Goal: Information Seeking & Learning: Learn about a topic

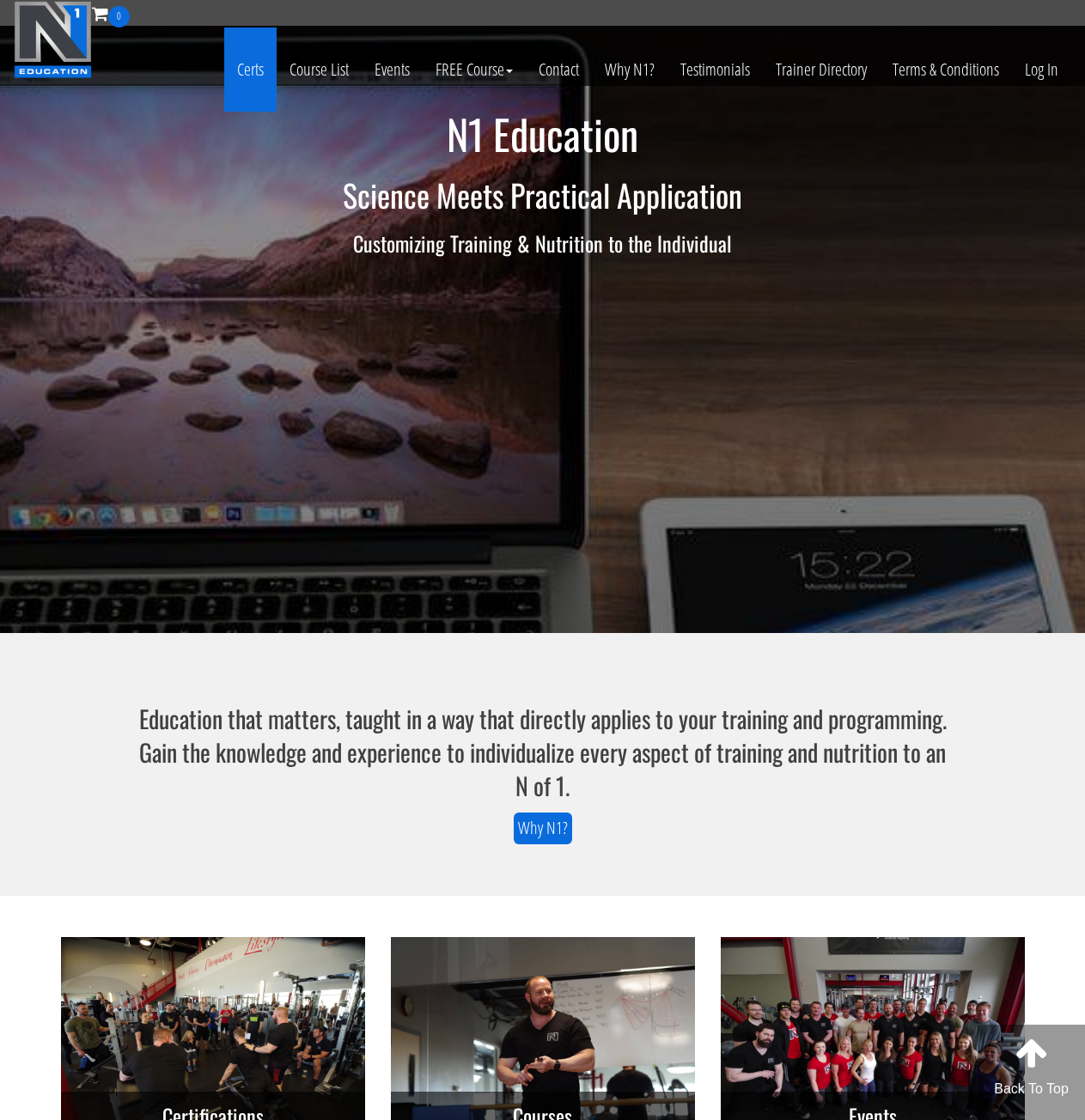
click at [244, 70] on link "Certs" at bounding box center [250, 69] width 53 height 84
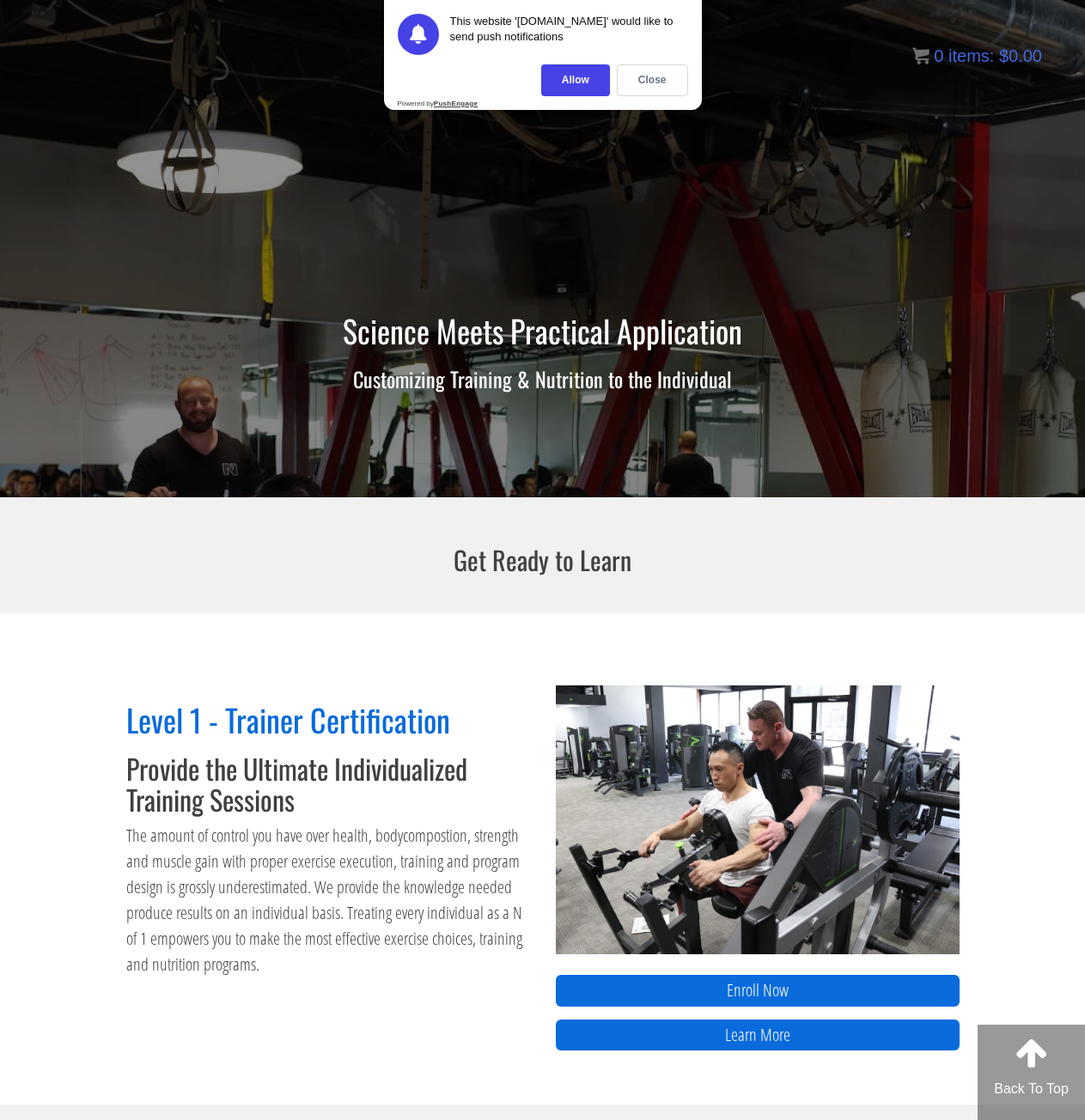
scroll to position [86, 0]
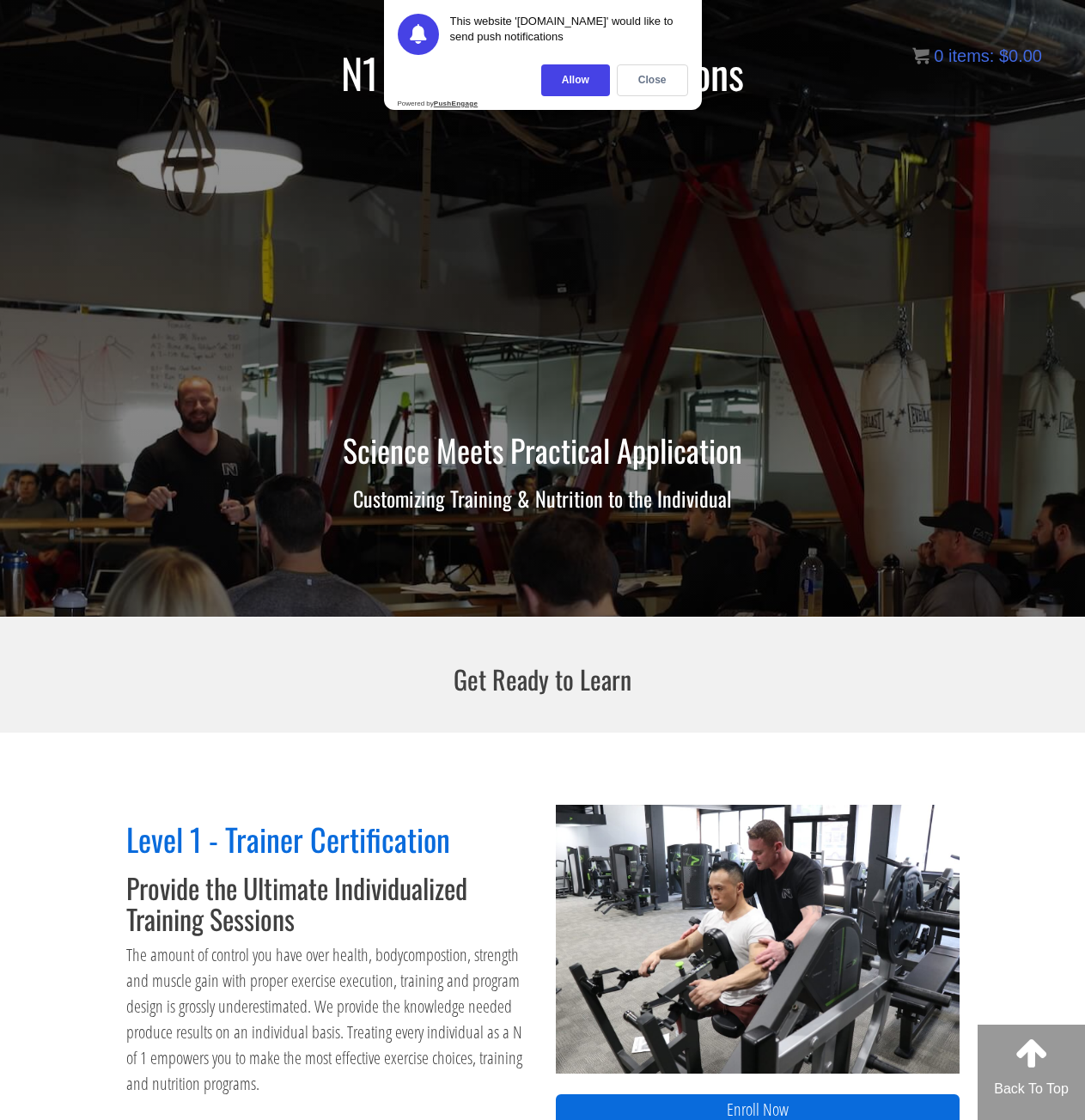
drag, startPoint x: 590, startPoint y: 702, endPoint x: 565, endPoint y: 593, distance: 111.8
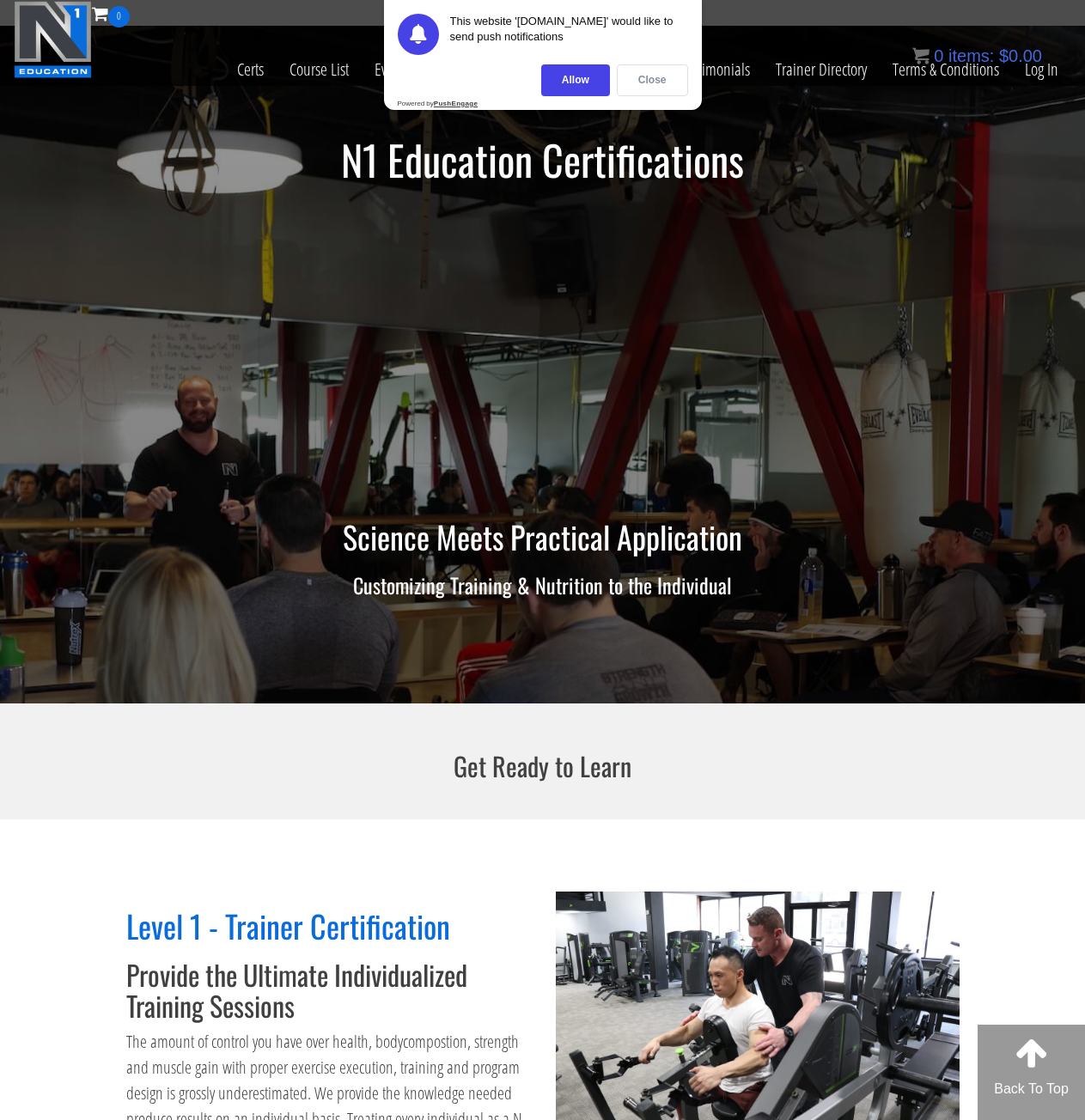
click at [654, 80] on div "Close" at bounding box center [652, 80] width 71 height 32
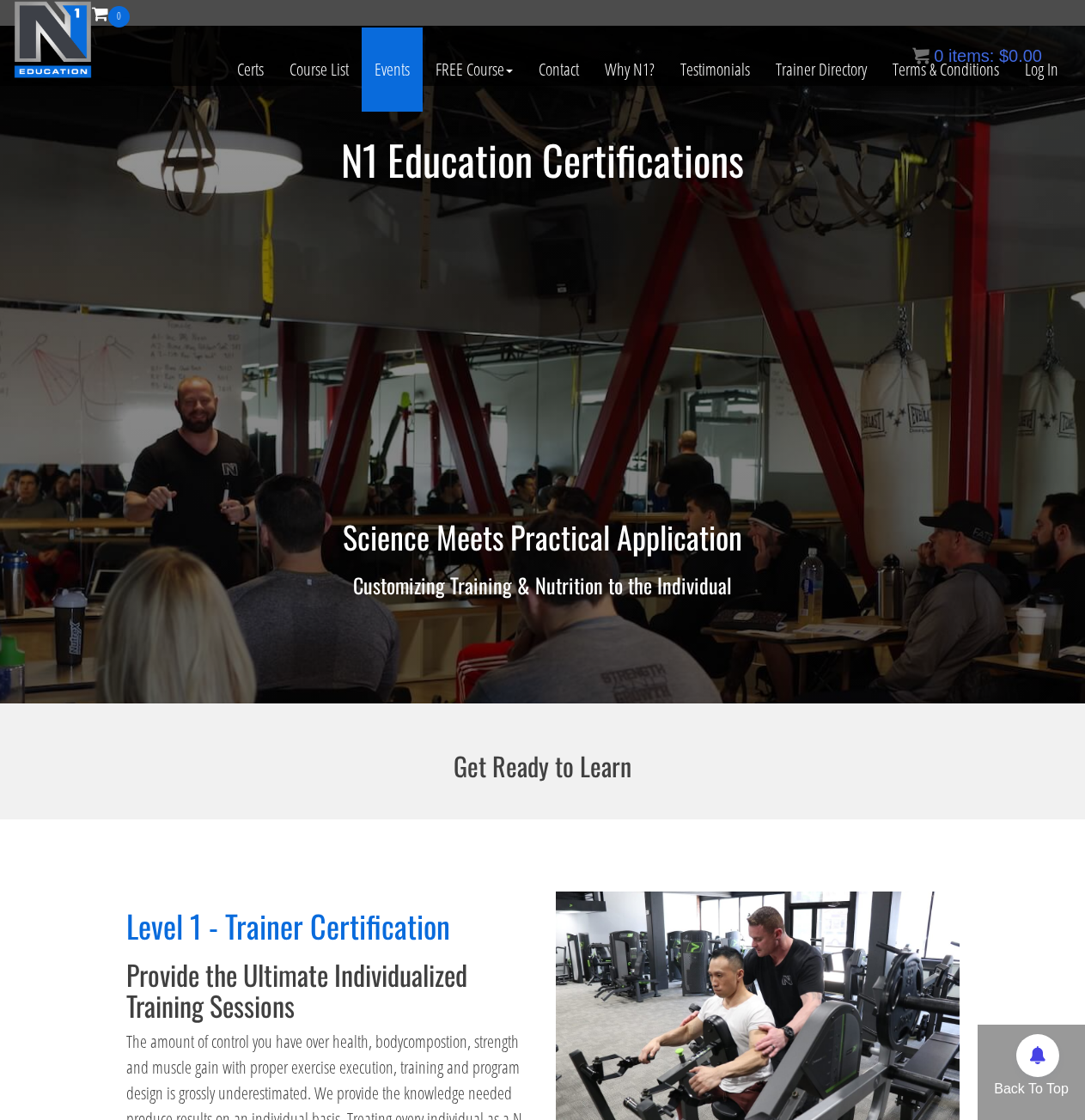
click at [394, 67] on link "Events" at bounding box center [392, 69] width 61 height 84
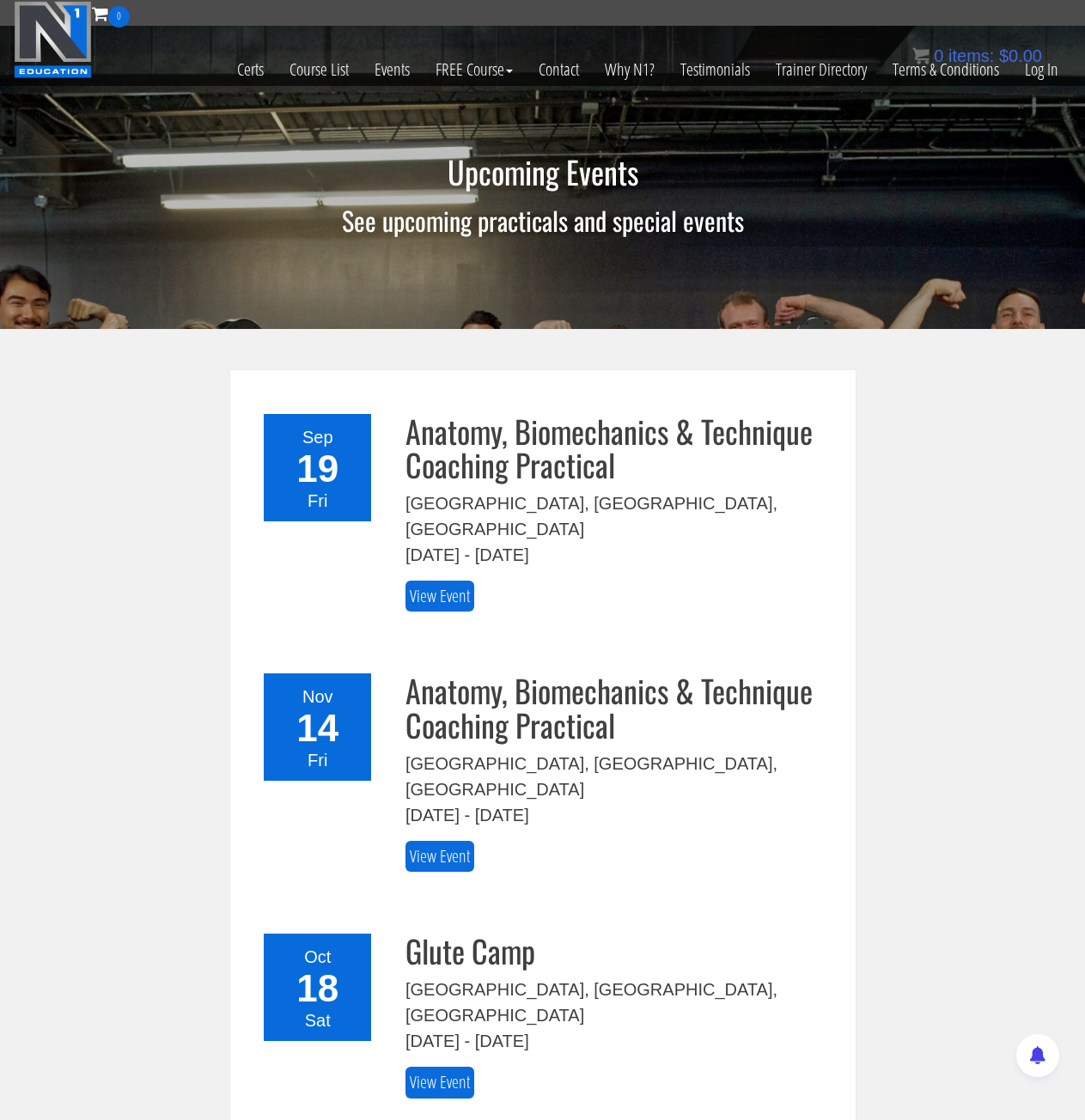
drag, startPoint x: 253, startPoint y: 496, endPoint x: 161, endPoint y: 202, distance: 308.1
click at [313, 65] on link "Course List" at bounding box center [319, 69] width 85 height 84
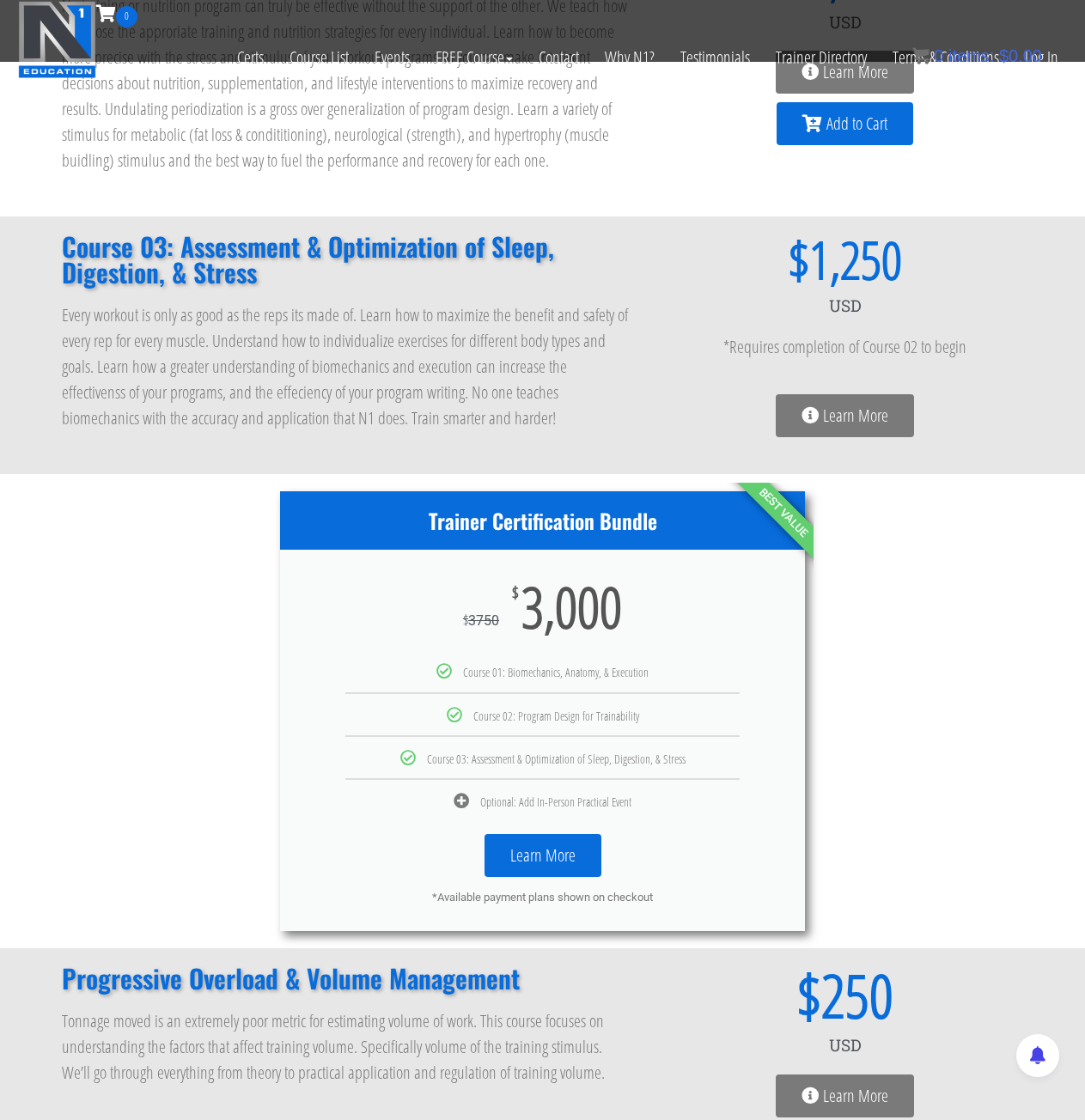
scroll to position [430, 0]
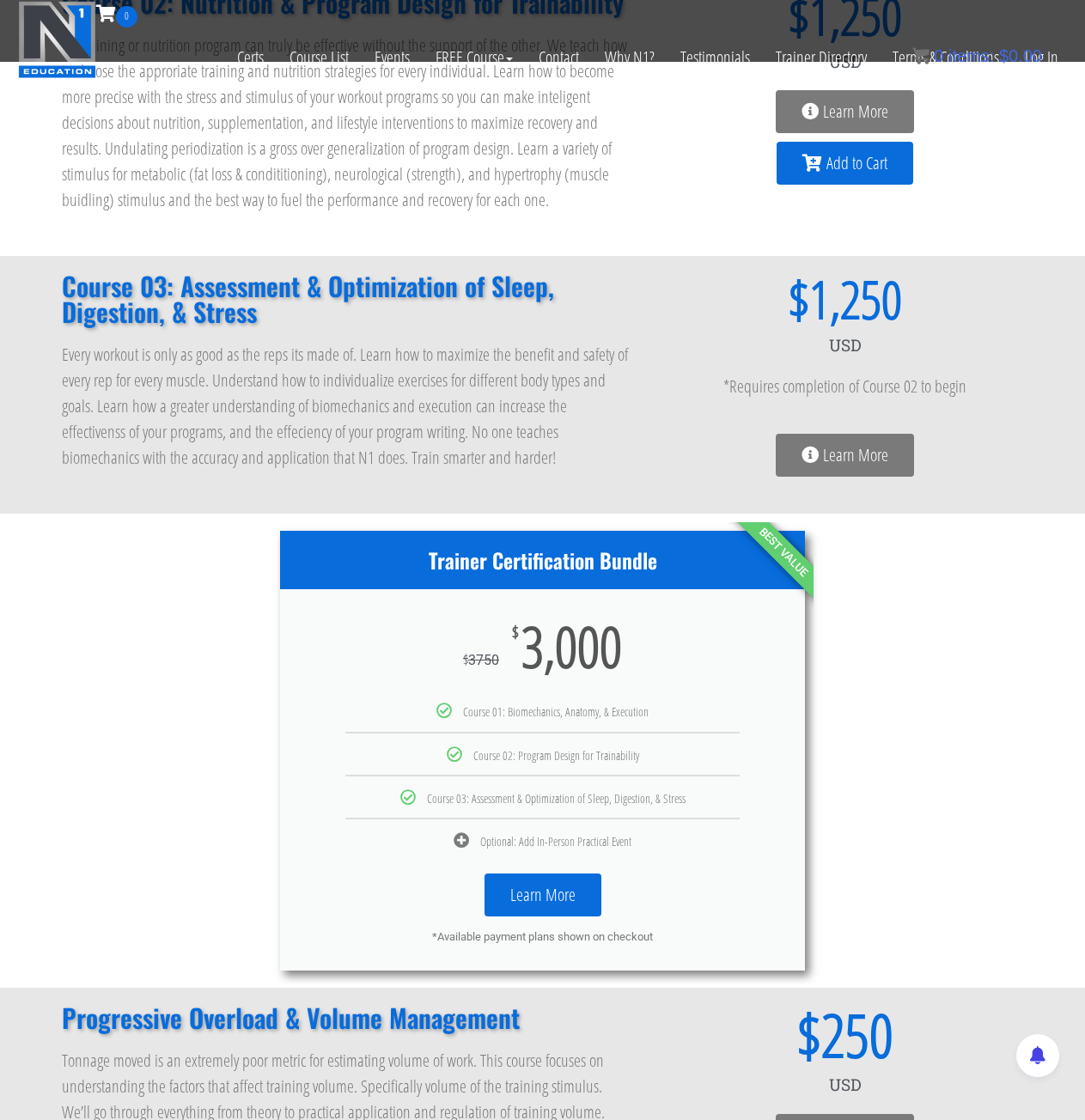
click at [456, 844] on icon at bounding box center [462, 841] width 16 height 16
click at [535, 901] on link "Learn More" at bounding box center [542, 895] width 117 height 43
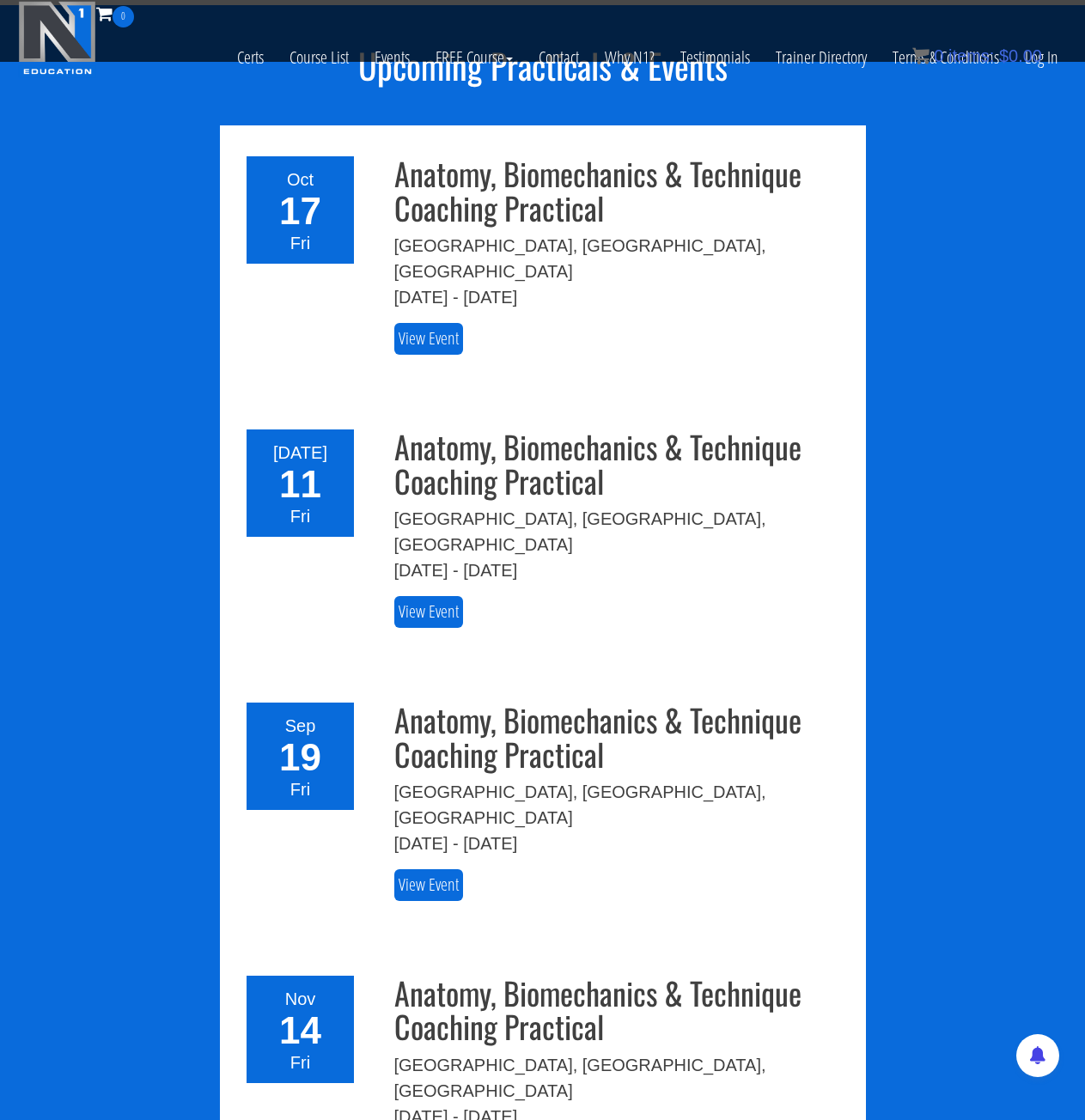
scroll to position [2165, 0]
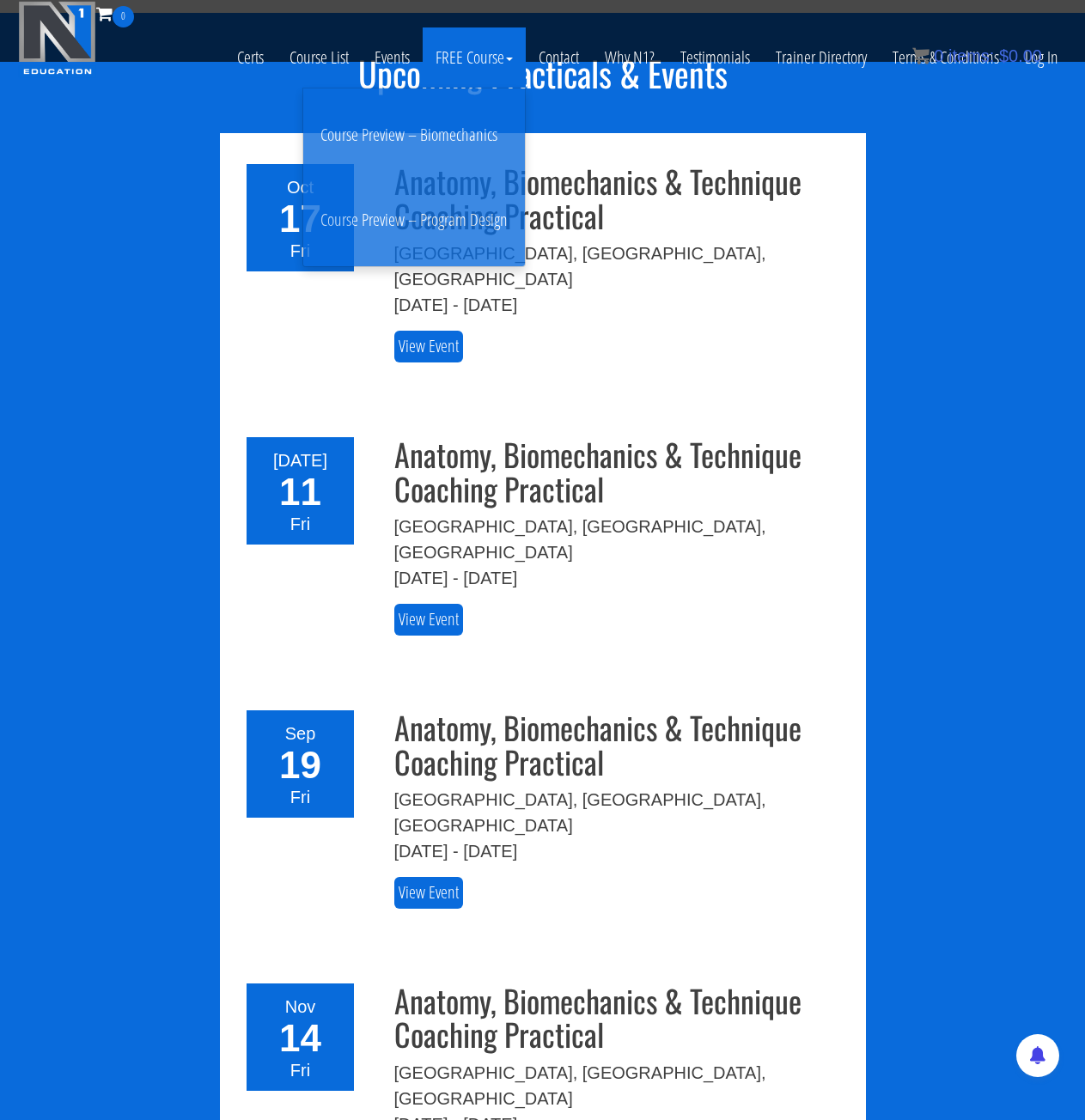
click at [470, 56] on link "FREE Course" at bounding box center [474, 58] width 103 height 61
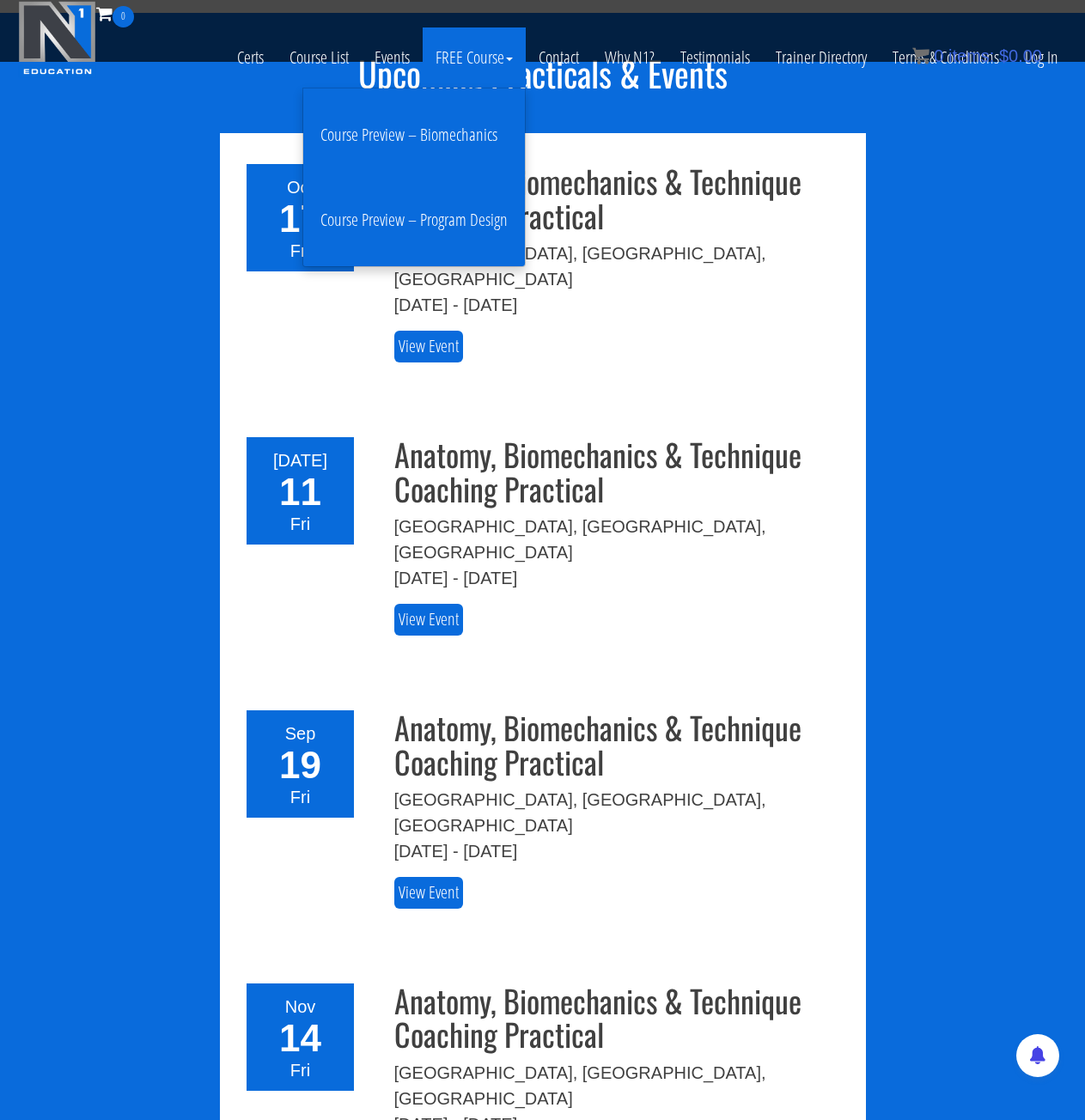
click at [465, 226] on link "Course Preview – Program Design" at bounding box center [414, 221] width 213 height 67
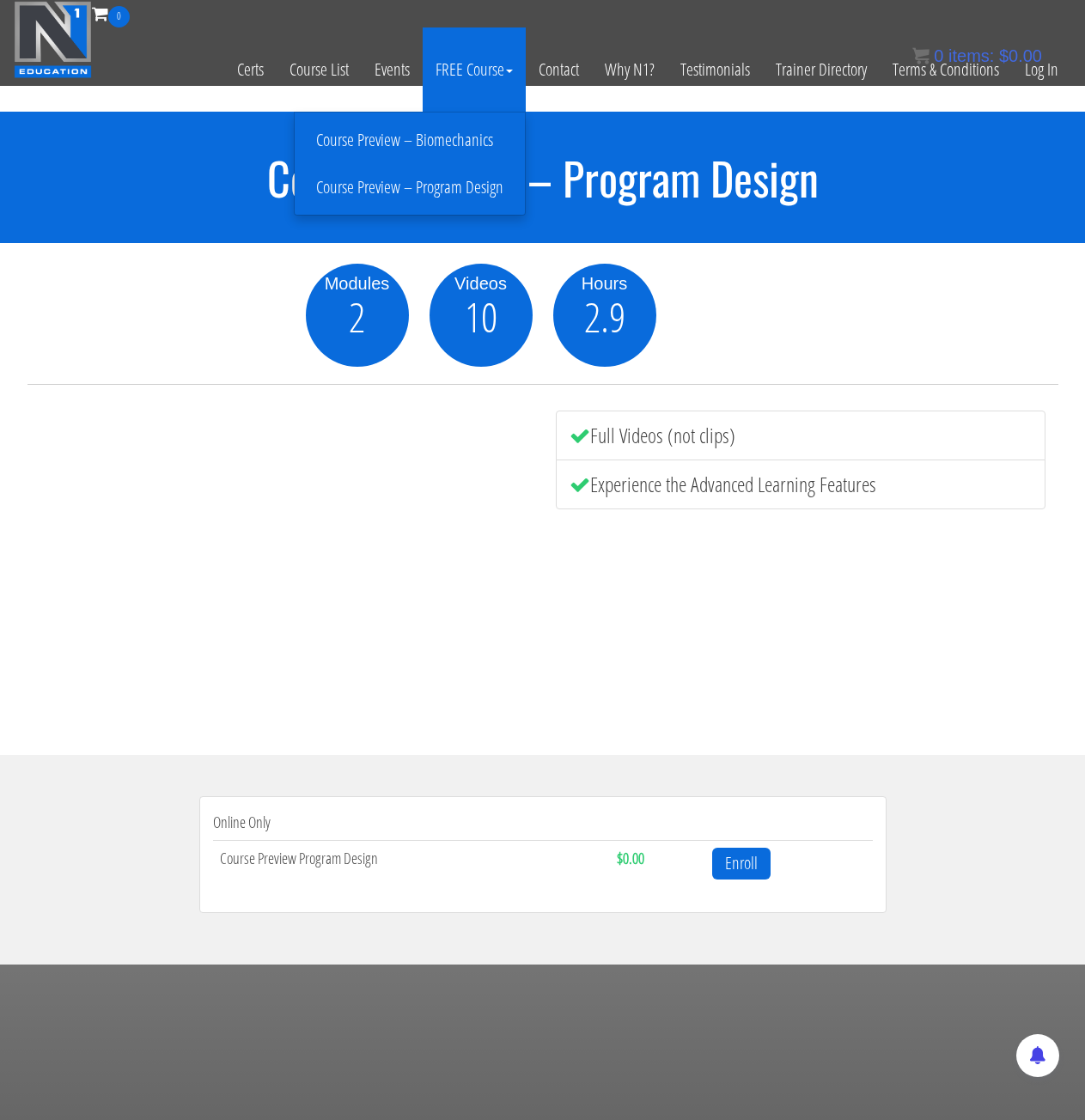
click at [442, 131] on link "Course Preview – Biomechanics" at bounding box center [410, 140] width 221 height 30
